Goal: Find specific page/section: Find specific page/section

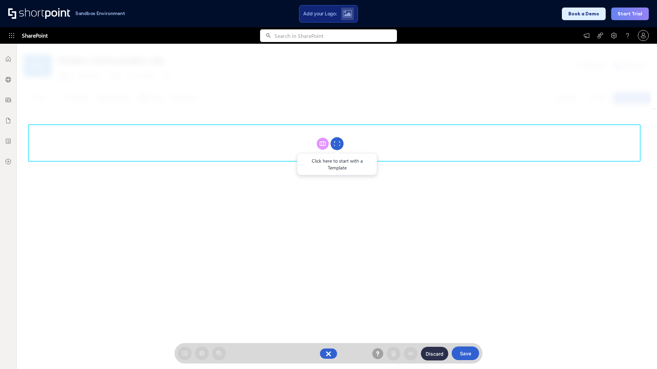
click at [337, 144] on circle at bounding box center [336, 143] width 13 height 13
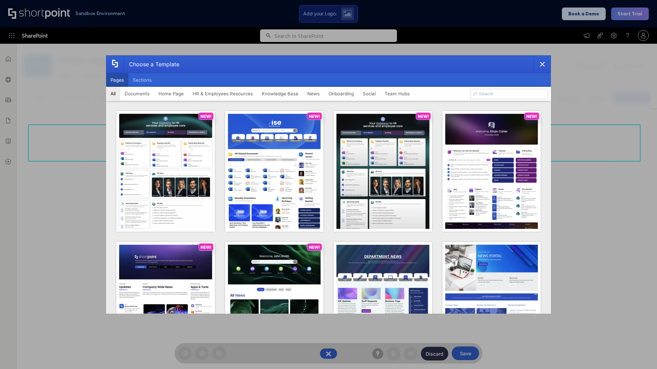
click at [117, 80] on button "Pages" at bounding box center [117, 80] width 22 height 14
type input "Knowledge Portal 1"
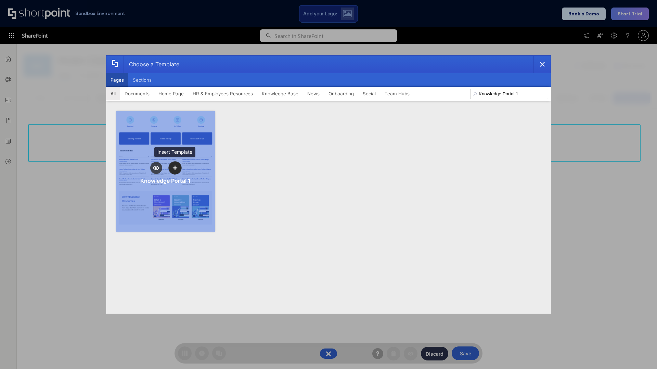
click at [175, 168] on icon "template selector" at bounding box center [174, 168] width 5 height 5
